Goal: Find specific page/section: Find specific page/section

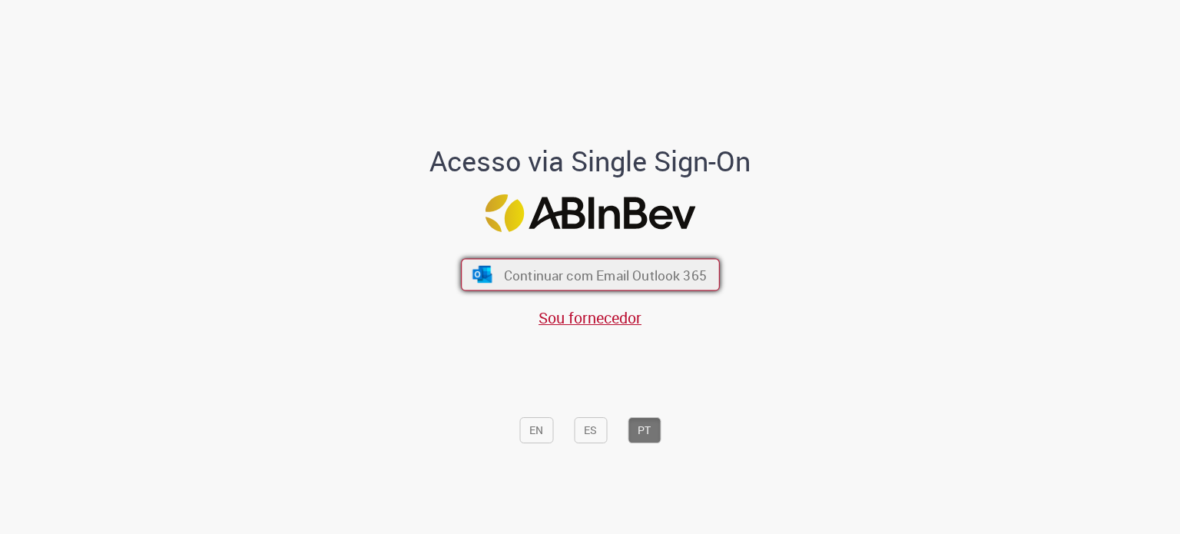
click at [640, 277] on span "Continuar com Email Outlook 365" at bounding box center [604, 275] width 203 height 18
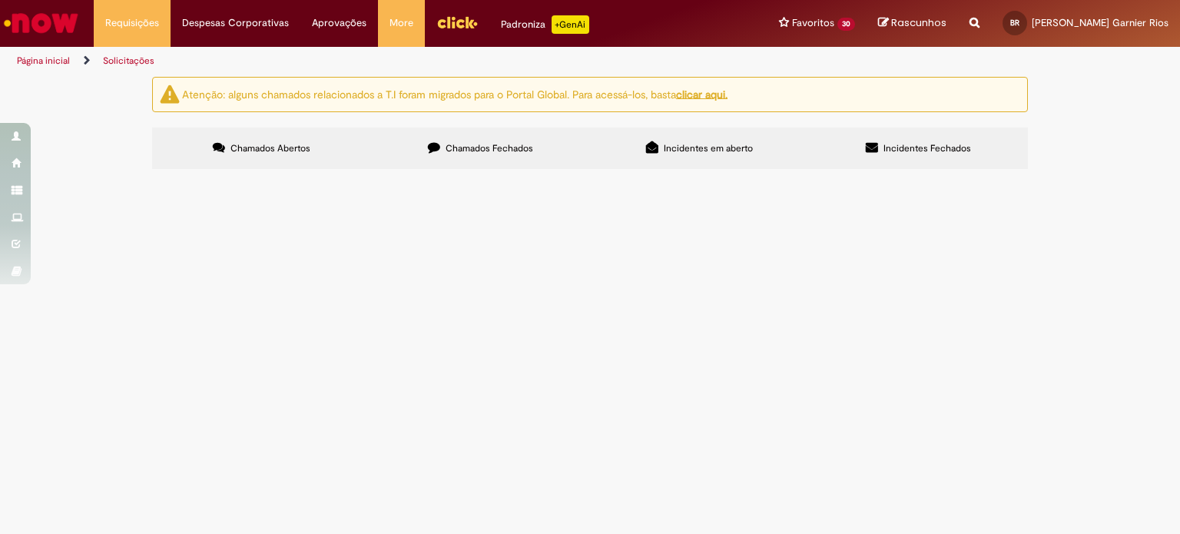
click at [63, 65] on link "Página inicial" at bounding box center [43, 61] width 53 height 12
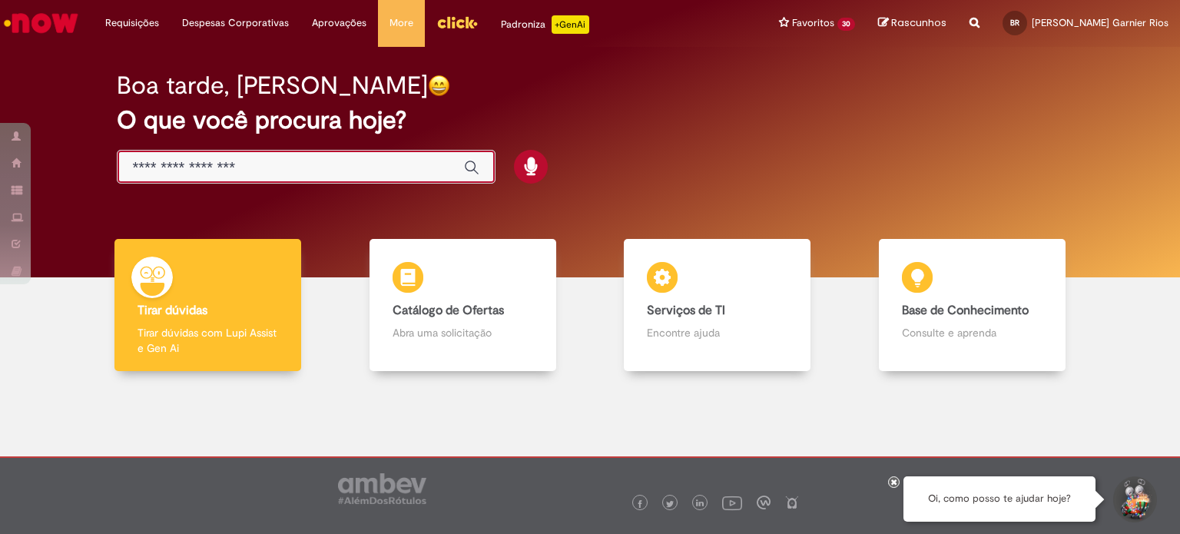
click at [202, 162] on input "Basta digitar aqui" at bounding box center [291, 168] width 316 height 18
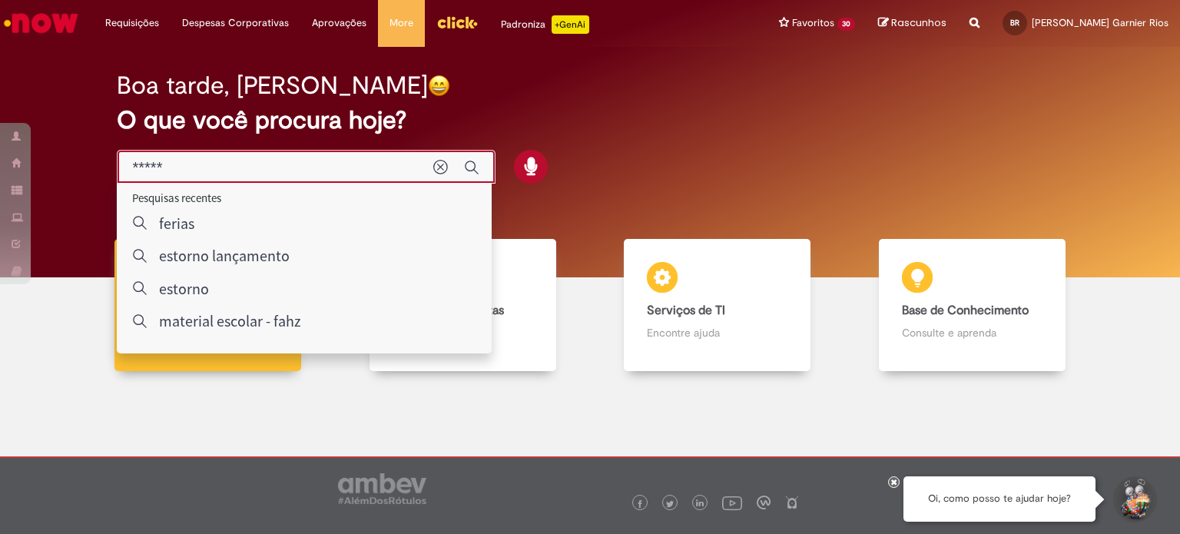
type input "******"
